Goal: Information Seeking & Learning: Learn about a topic

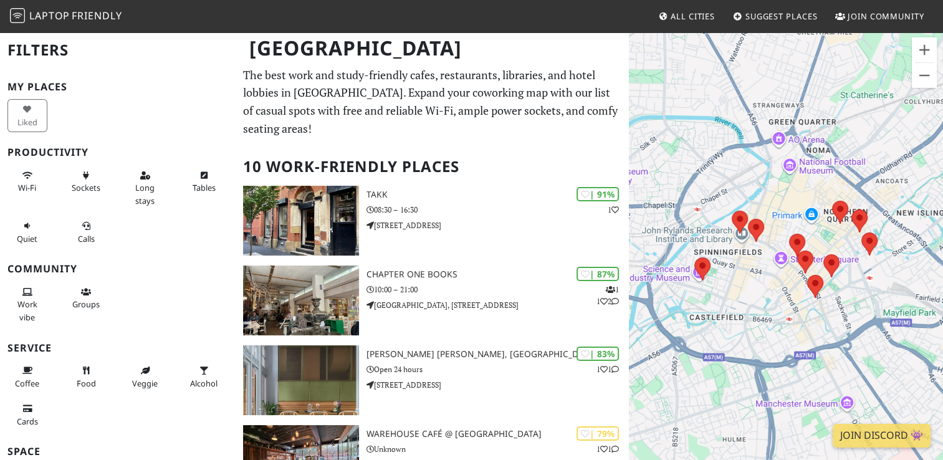
scroll to position [62, 0]
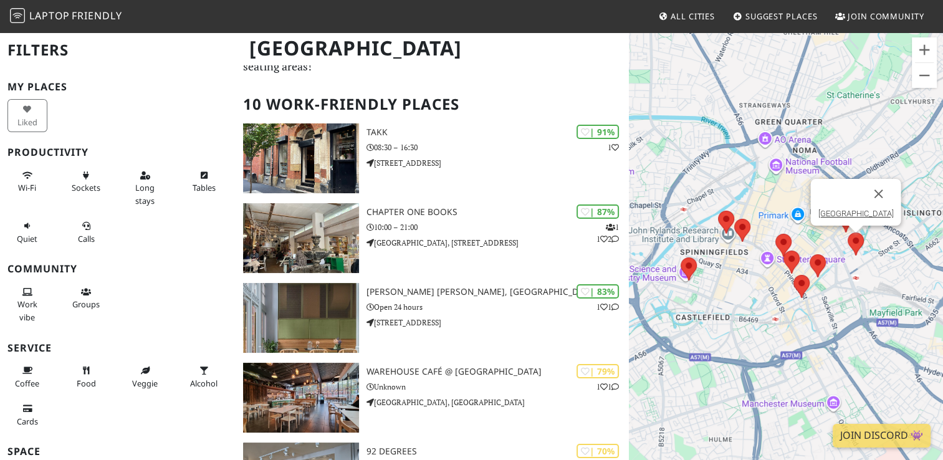
click at [860, 241] on img at bounding box center [856, 244] width 16 height 23
click at [837, 213] on link "[GEOGRAPHIC_DATA]" at bounding box center [855, 213] width 75 height 9
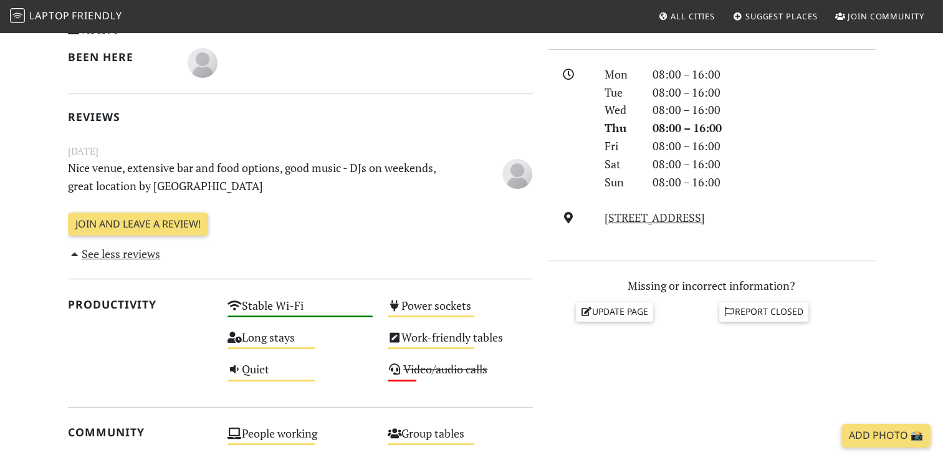
scroll to position [374, 0]
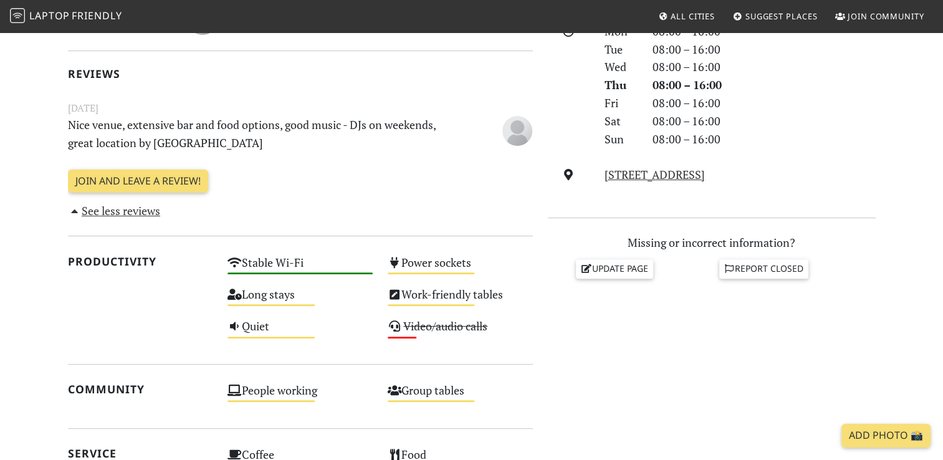
click at [28, 193] on section "Today Visits: 1 Vibes: 0 📸 Been here Reviews October 31, 2022 Nice venue, exten…" at bounding box center [471, 357] width 943 height 882
click at [29, 221] on section "Today Visits: 1 Vibes: 0 📸 Been here Reviews October 31, 2022 Nice venue, exten…" at bounding box center [471, 357] width 943 height 882
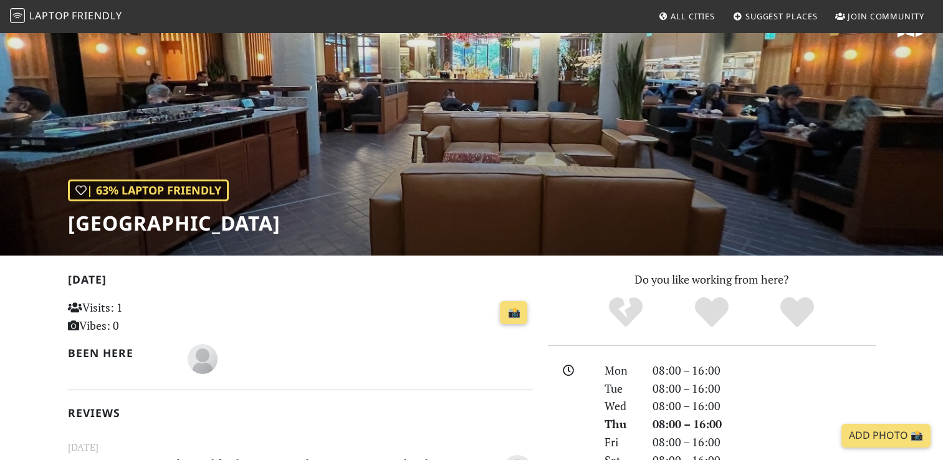
scroll to position [0, 0]
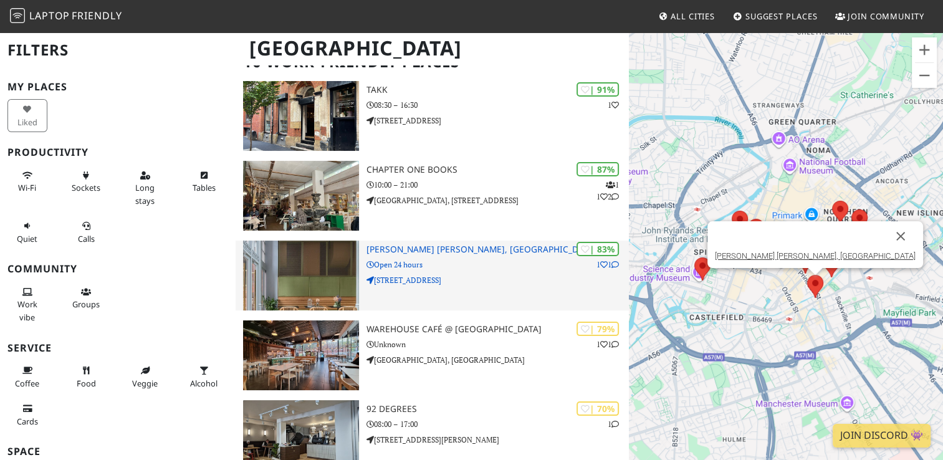
scroll to position [62, 0]
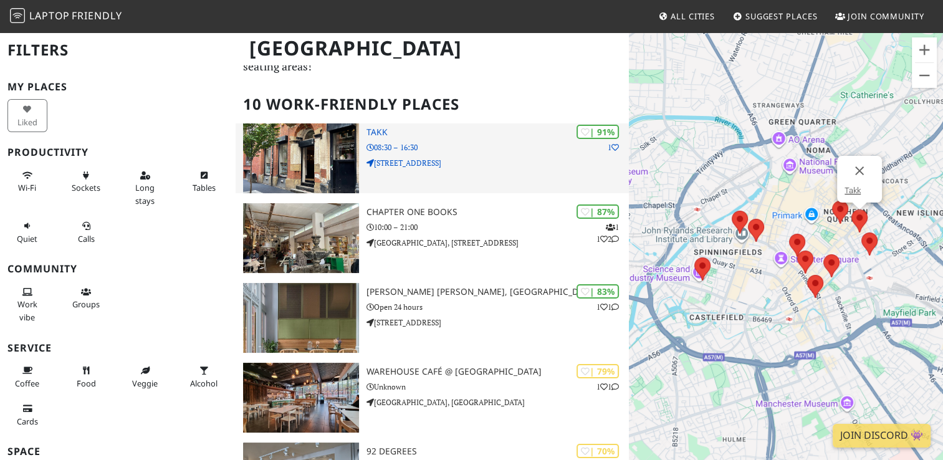
click at [472, 158] on p "[STREET_ADDRESS]" at bounding box center [498, 163] width 262 height 12
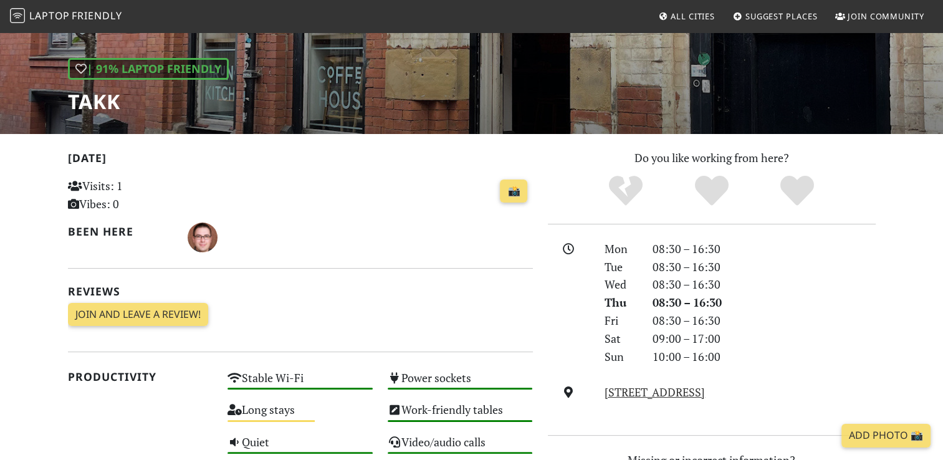
scroll to position [249, 0]
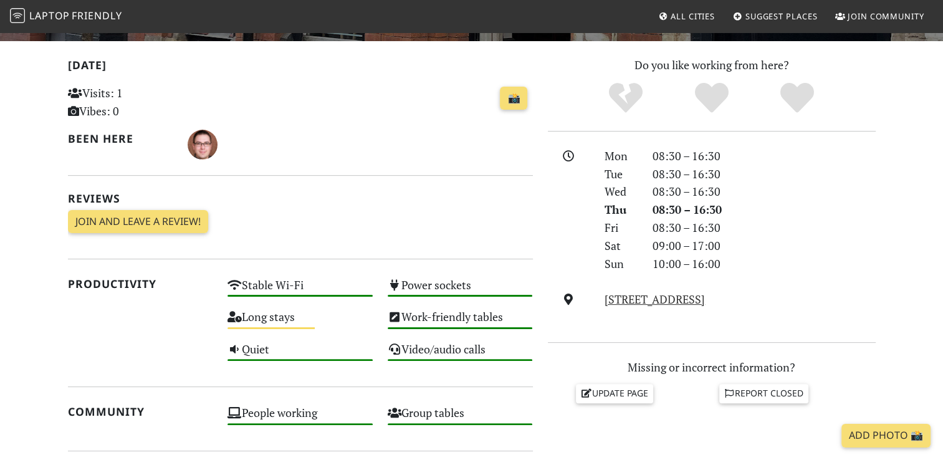
click at [583, 271] on div at bounding box center [569, 210] width 57 height 126
click at [558, 267] on div at bounding box center [569, 210] width 57 height 126
click at [559, 267] on div at bounding box center [569, 210] width 57 height 126
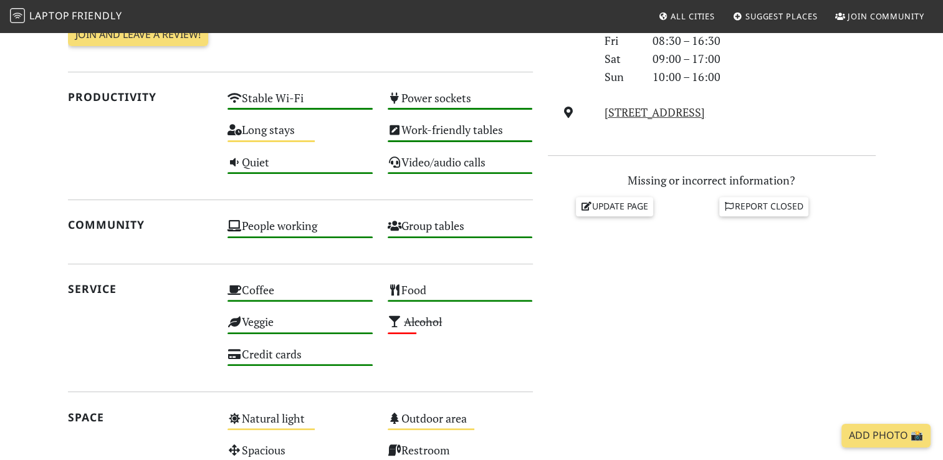
click at [554, 266] on div "Do you like working from here? Mon 08:30 – 16:30 Tue 08:30 – 16:30 Wed 08:30 – …" at bounding box center [712, 219] width 343 height 700
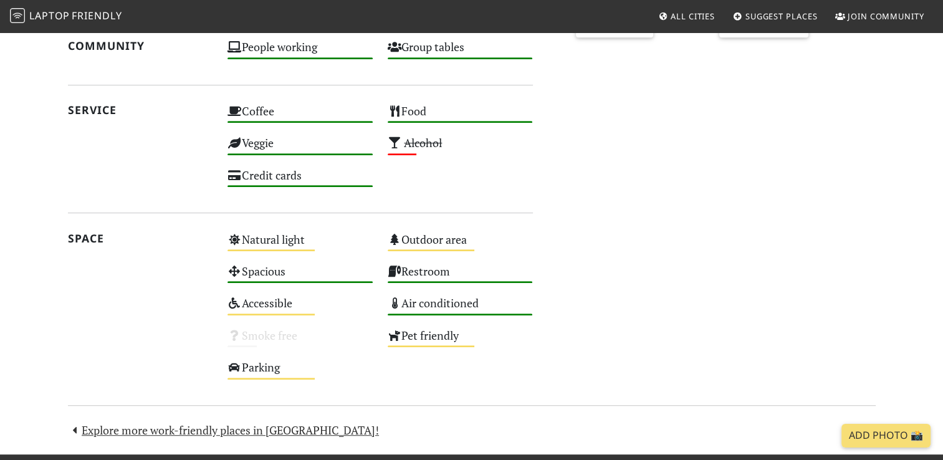
scroll to position [686, 0]
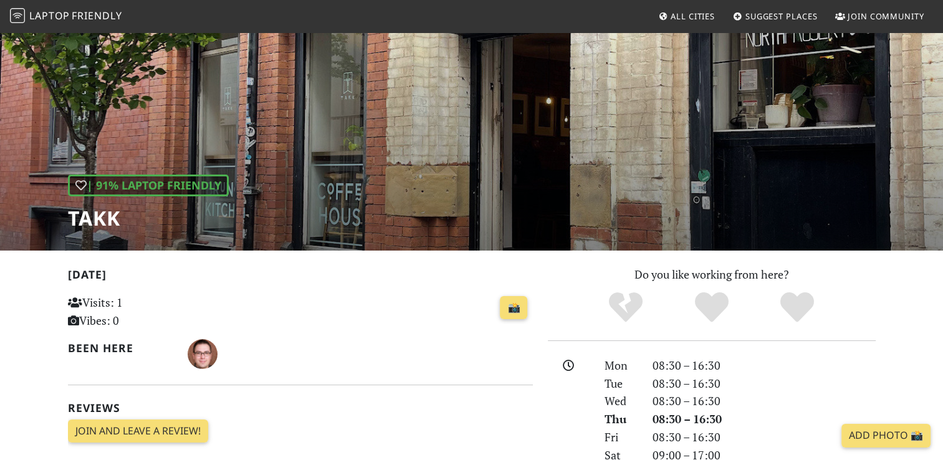
click at [870, 291] on div at bounding box center [712, 308] width 343 height 34
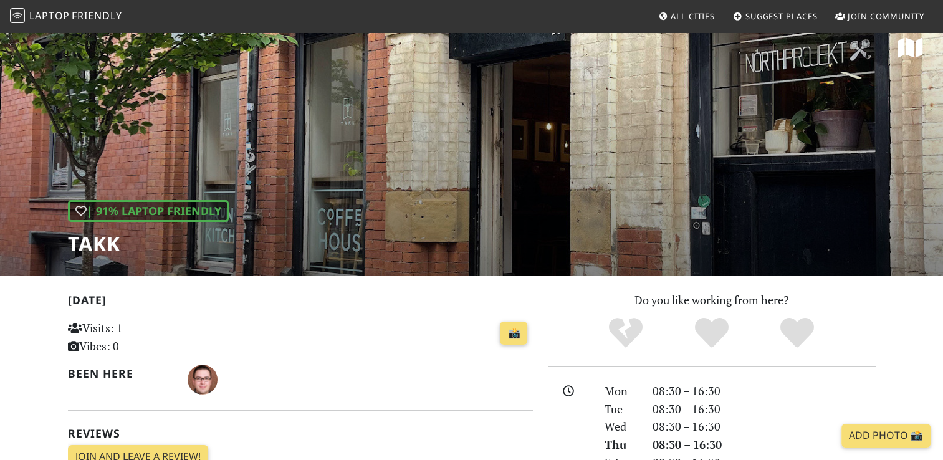
scroll to position [0, 0]
